Goal: Find specific page/section: Find specific page/section

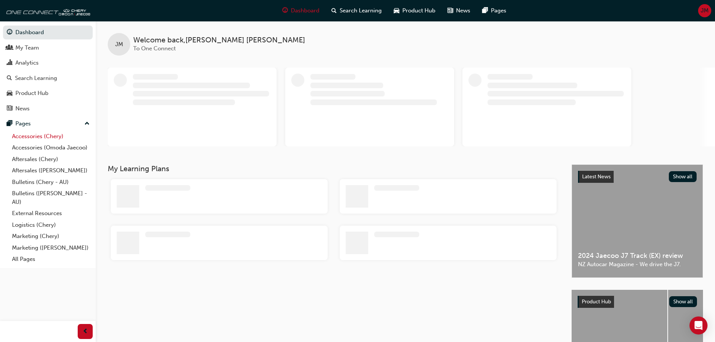
click at [34, 132] on link "Accessories (Chery)" at bounding box center [51, 137] width 84 height 12
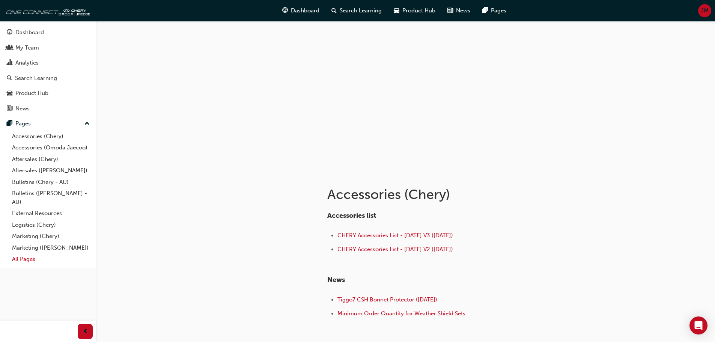
drag, startPoint x: 20, startPoint y: 259, endPoint x: 26, endPoint y: 260, distance: 5.4
click at [21, 259] on link "All Pages" at bounding box center [51, 259] width 84 height 12
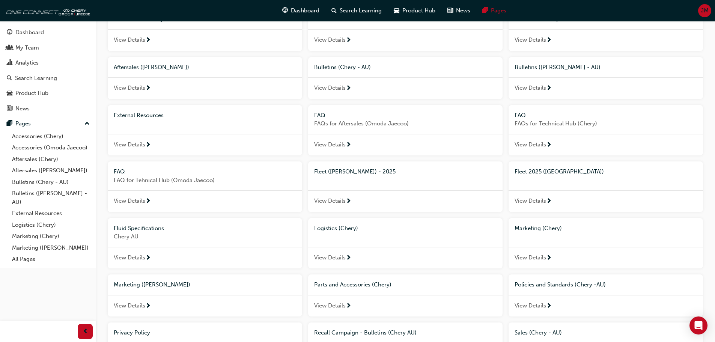
scroll to position [75, 0]
click at [552, 169] on span "Fleet 2025 ([GEOGRAPHIC_DATA])" at bounding box center [558, 170] width 89 height 7
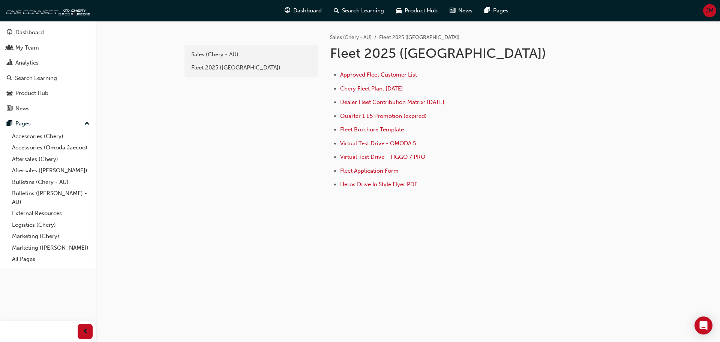
click at [388, 75] on span "Approved Fleet Customer List" at bounding box center [378, 74] width 77 height 7
